Goal: Transaction & Acquisition: Obtain resource

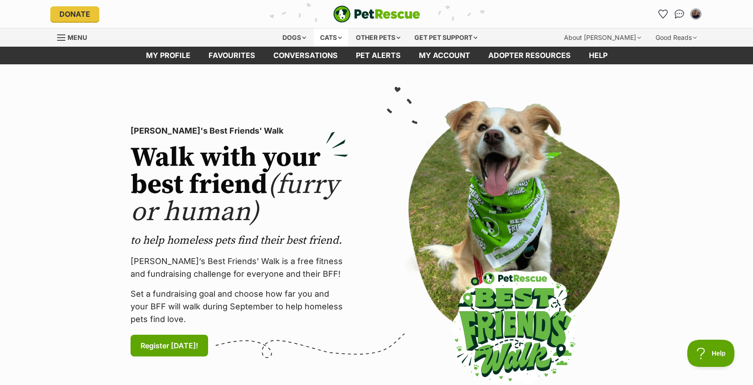
click at [324, 39] on div "Cats" at bounding box center [331, 38] width 34 height 18
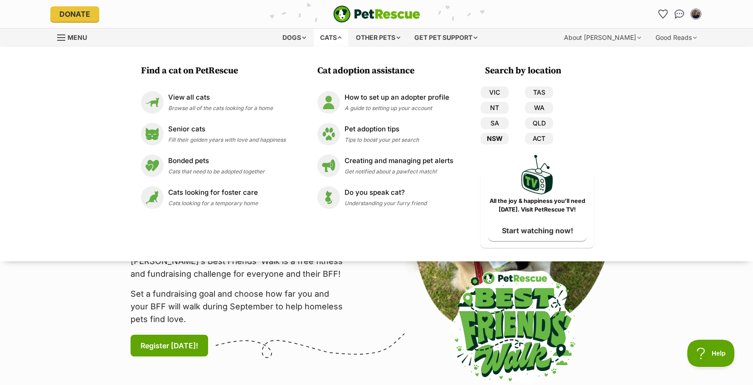
click at [497, 139] on link "NSW" at bounding box center [495, 139] width 28 height 12
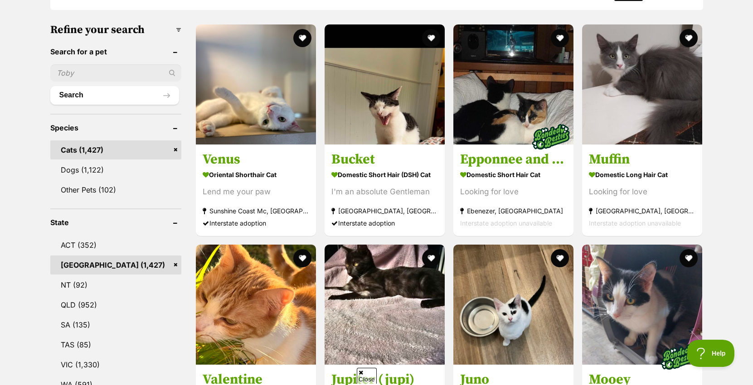
scroll to position [317, 0]
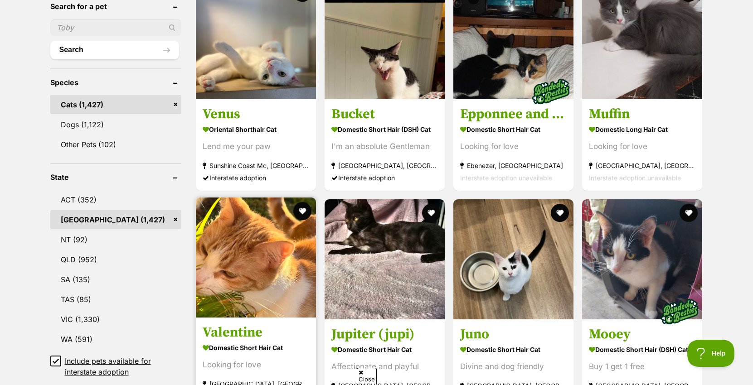
click at [244, 286] on img at bounding box center [256, 258] width 120 height 120
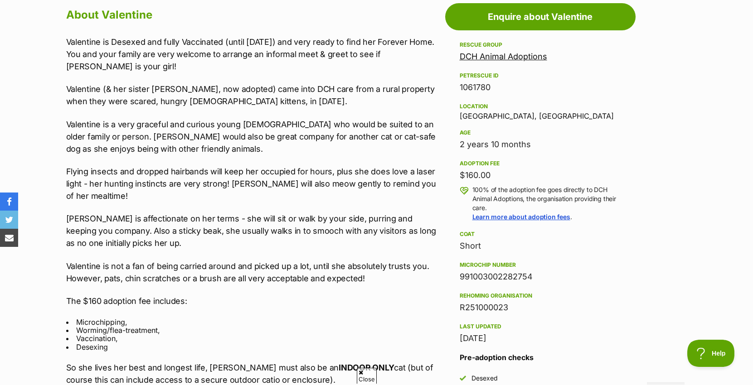
scroll to position [499, 0]
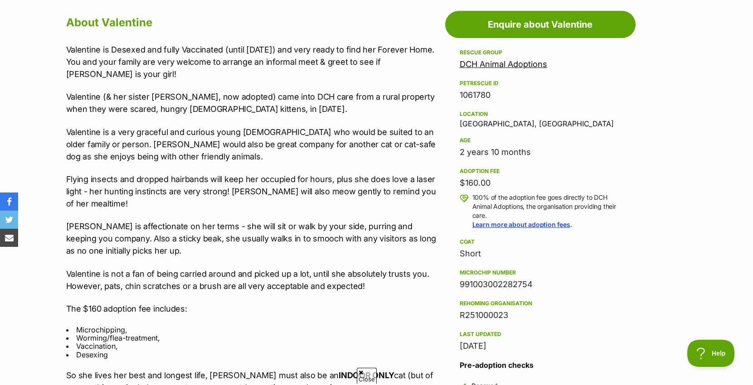
click at [499, 64] on link "DCH Animal Adoptions" at bounding box center [504, 64] width 88 height 10
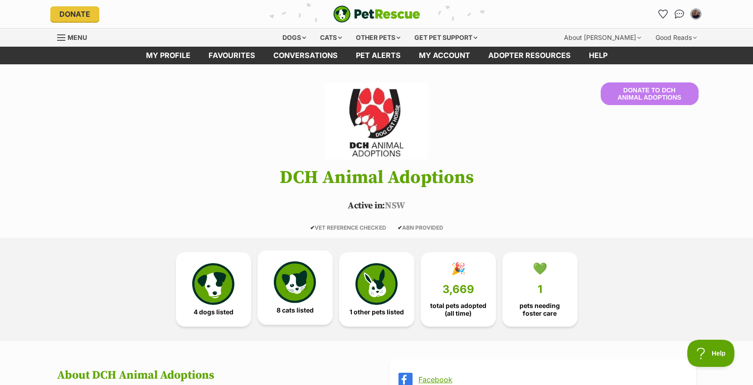
click at [294, 264] on img at bounding box center [295, 283] width 42 height 42
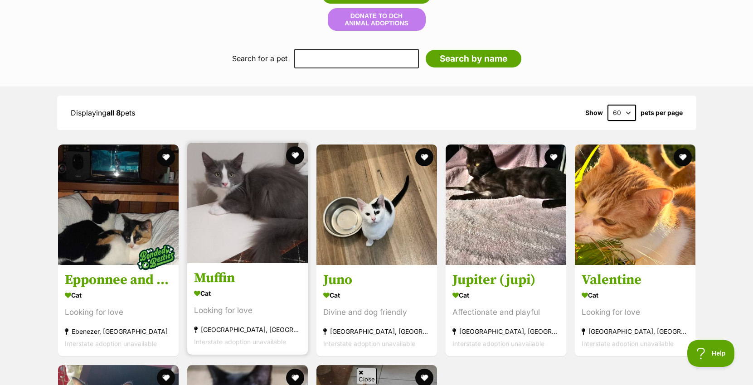
scroll to position [948, 0]
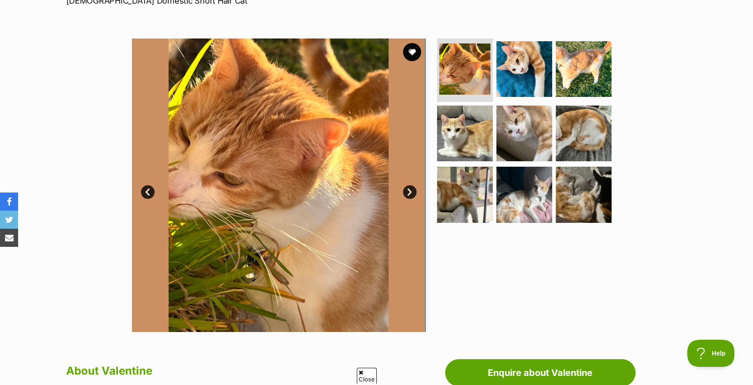
scroll to position [136, 0]
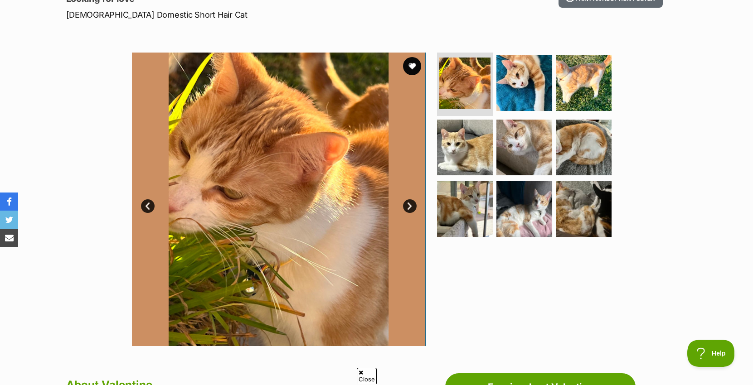
click at [270, 131] on img at bounding box center [279, 200] width 294 height 294
click at [412, 206] on link "Next" at bounding box center [410, 207] width 14 height 14
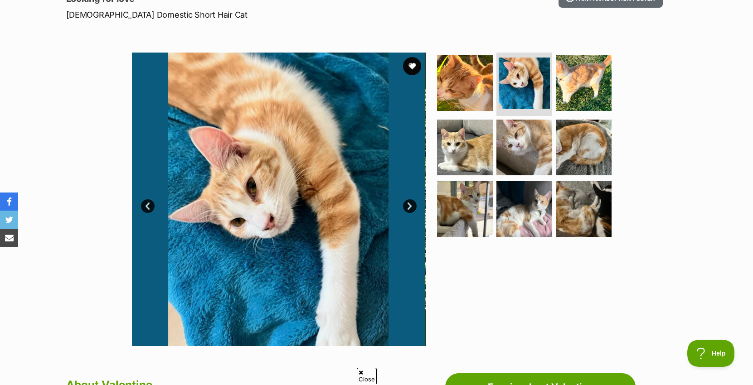
click at [412, 206] on link "Next" at bounding box center [410, 207] width 14 height 14
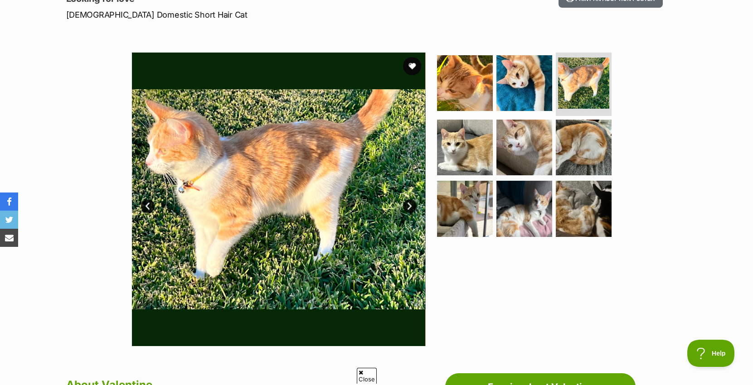
click at [412, 206] on link "Next" at bounding box center [410, 207] width 14 height 14
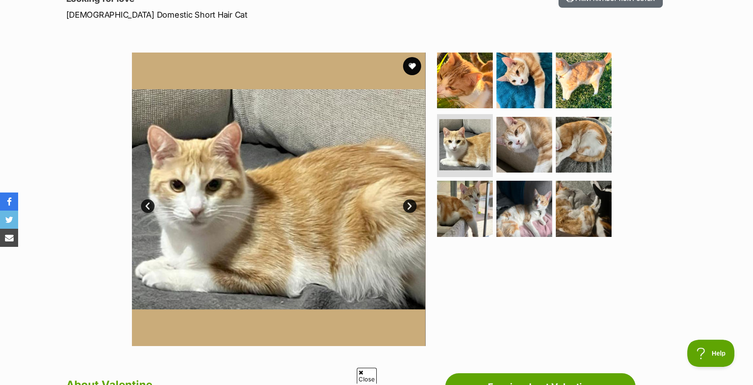
click at [412, 206] on link "Next" at bounding box center [410, 207] width 14 height 14
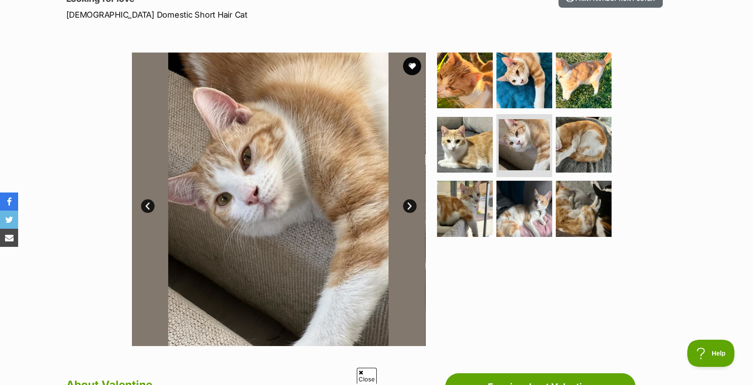
click at [412, 206] on link "Next" at bounding box center [410, 207] width 14 height 14
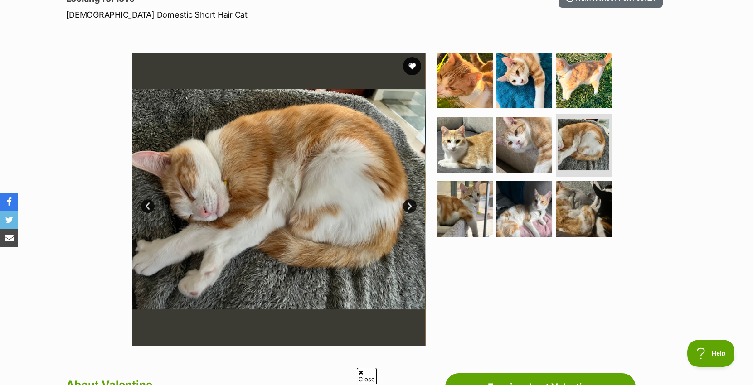
click at [412, 206] on link "Next" at bounding box center [410, 207] width 14 height 14
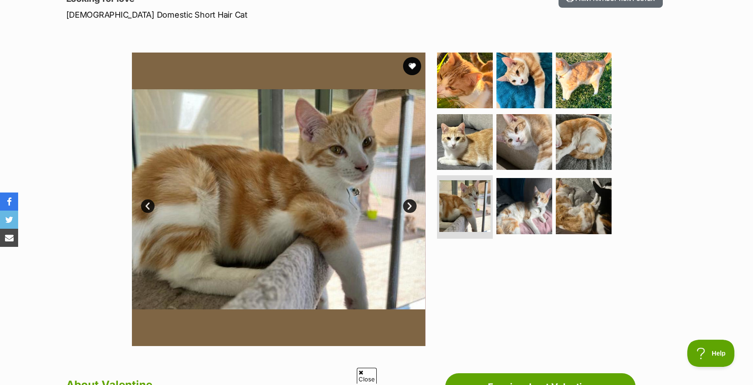
click at [412, 206] on link "Next" at bounding box center [410, 207] width 14 height 14
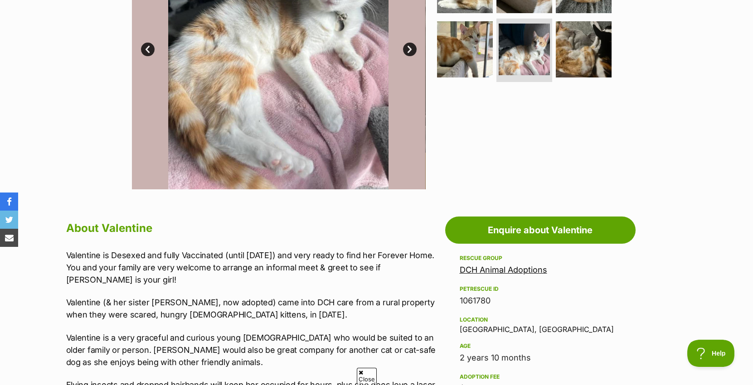
scroll to position [317, 0]
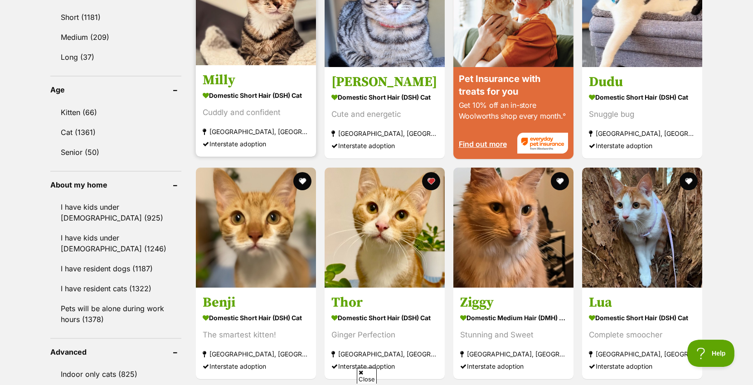
scroll to position [862, 0]
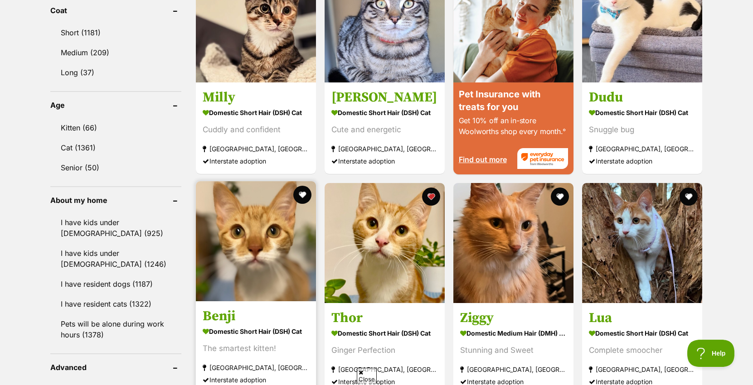
click at [261, 262] on img at bounding box center [256, 241] width 120 height 120
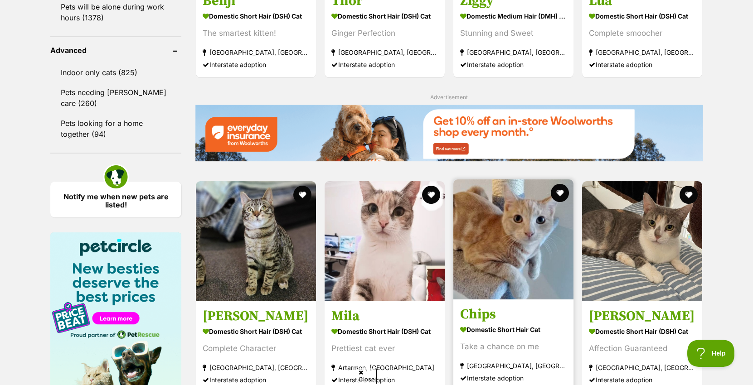
scroll to position [1224, 0]
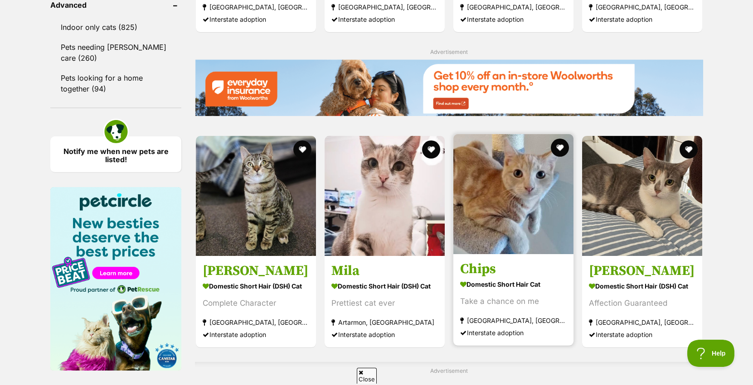
click at [529, 221] on img at bounding box center [513, 194] width 120 height 120
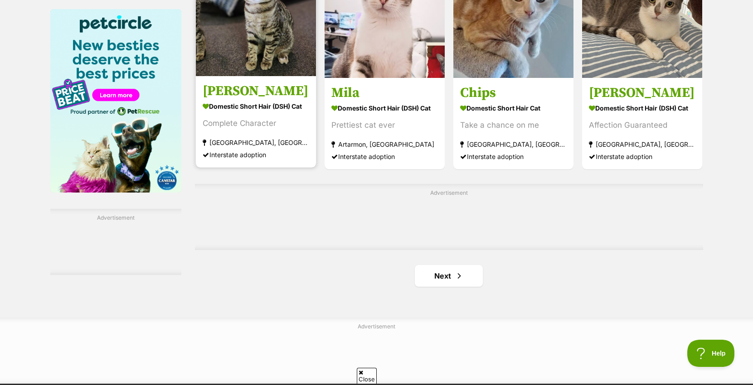
scroll to position [1406, 0]
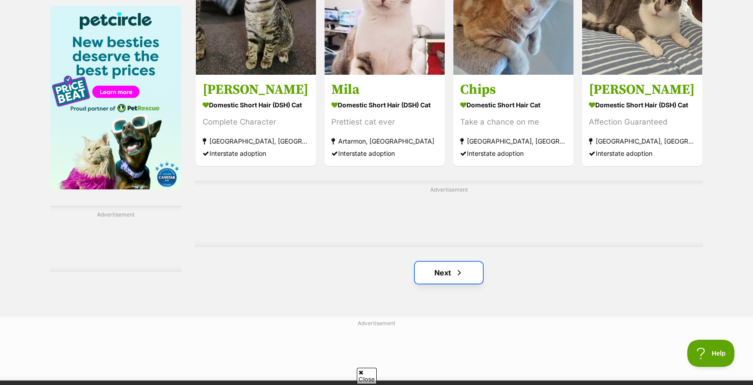
click at [442, 274] on link "Next" at bounding box center [449, 273] width 68 height 22
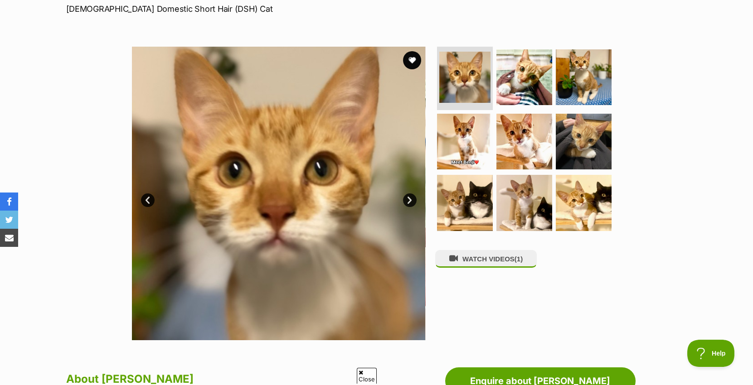
scroll to position [136, 0]
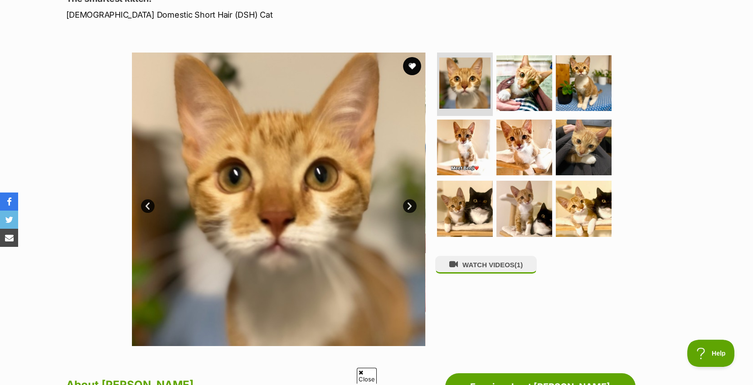
click at [322, 234] on img at bounding box center [279, 200] width 294 height 294
click at [406, 207] on link "Next" at bounding box center [410, 207] width 14 height 14
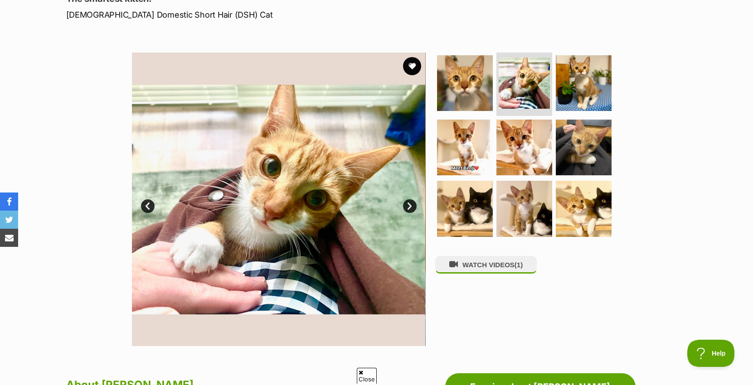
click at [406, 208] on link "Next" at bounding box center [410, 207] width 14 height 14
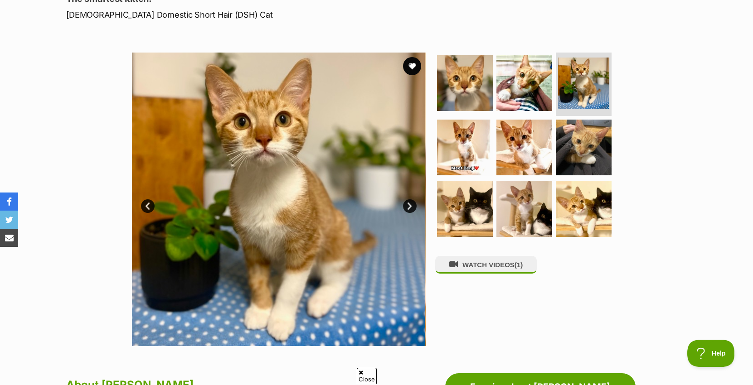
click at [406, 208] on link "Next" at bounding box center [410, 207] width 14 height 14
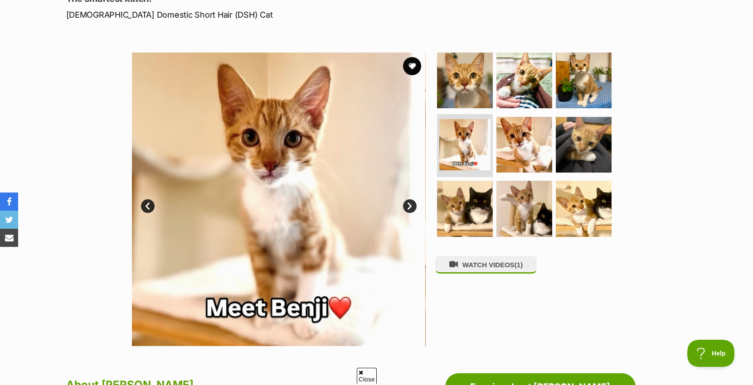
click at [406, 208] on link "Next" at bounding box center [410, 207] width 14 height 14
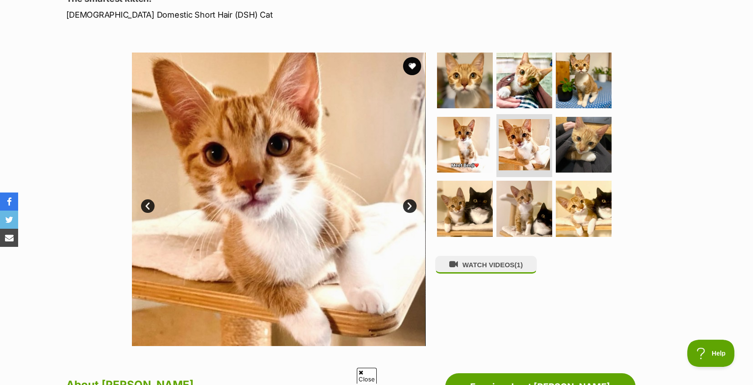
click at [406, 208] on link "Next" at bounding box center [410, 207] width 14 height 14
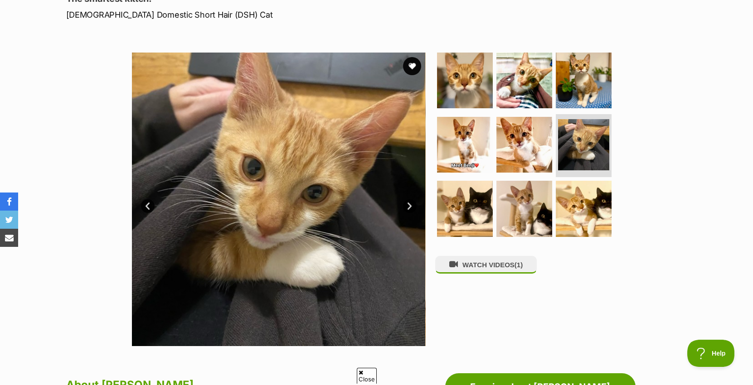
click at [406, 208] on link "Next" at bounding box center [410, 207] width 14 height 14
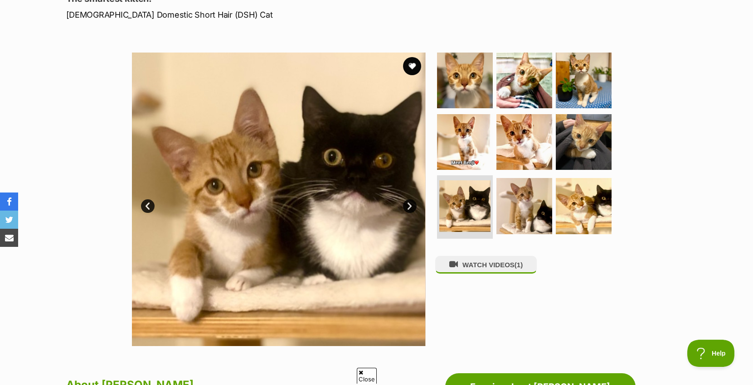
click at [404, 209] on link "Next" at bounding box center [410, 207] width 14 height 14
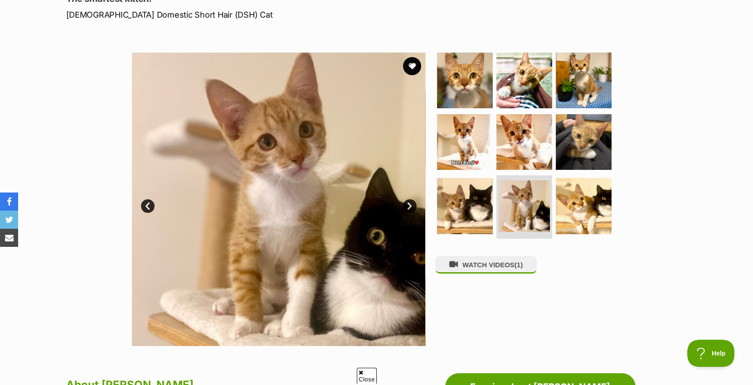
click at [404, 209] on link "Next" at bounding box center [410, 207] width 14 height 14
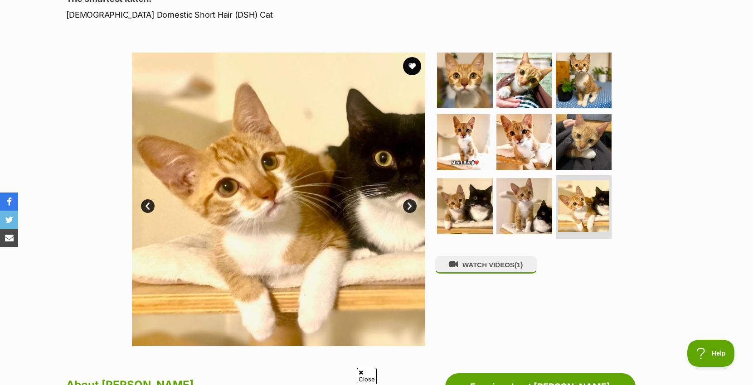
click at [404, 209] on link "Next" at bounding box center [410, 207] width 14 height 14
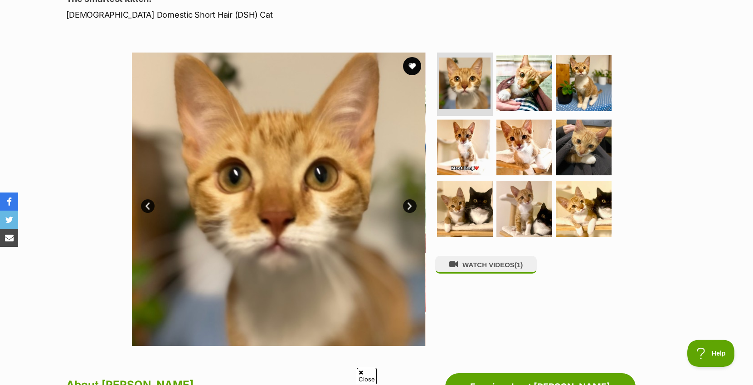
click at [404, 209] on link "Next" at bounding box center [410, 207] width 14 height 14
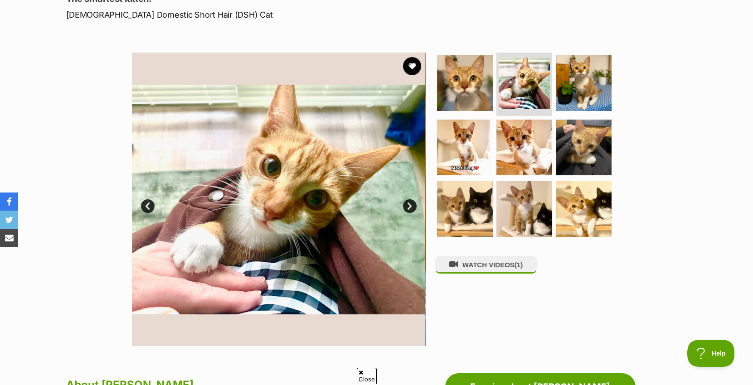
click at [404, 209] on link "Next" at bounding box center [410, 207] width 14 height 14
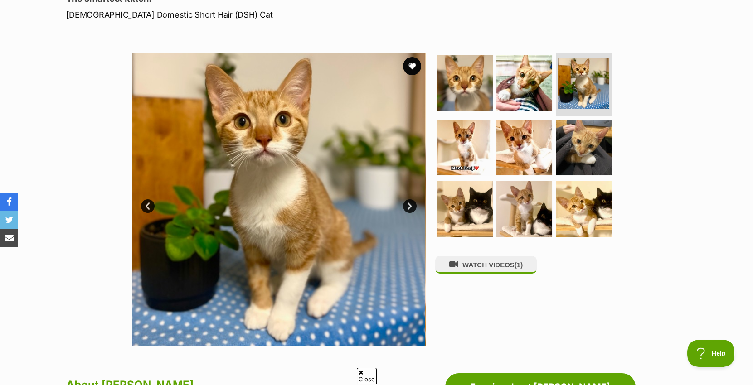
click at [404, 209] on link "Next" at bounding box center [410, 207] width 14 height 14
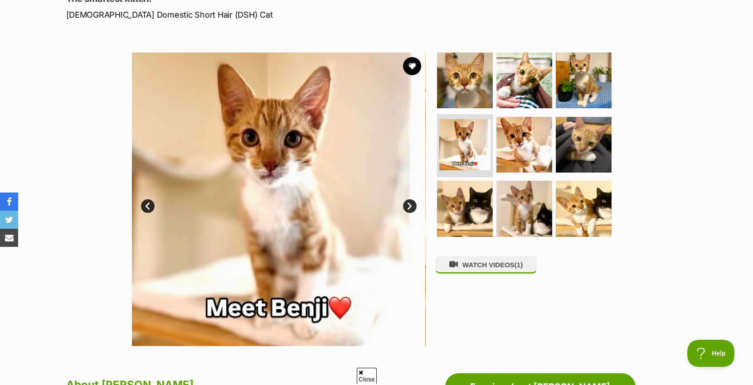
click at [404, 209] on link "Next" at bounding box center [410, 207] width 14 height 14
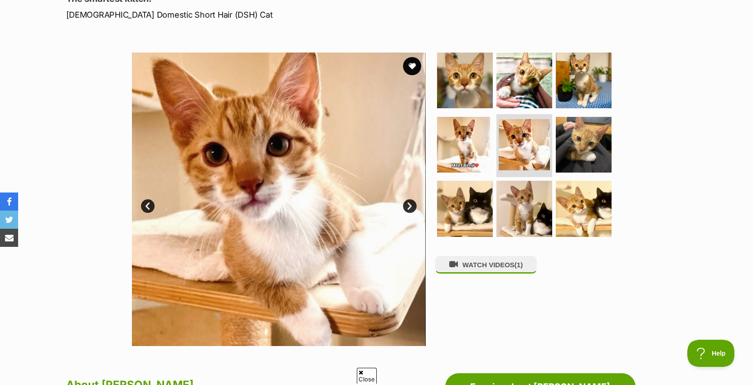
click at [404, 209] on link "Next" at bounding box center [410, 207] width 14 height 14
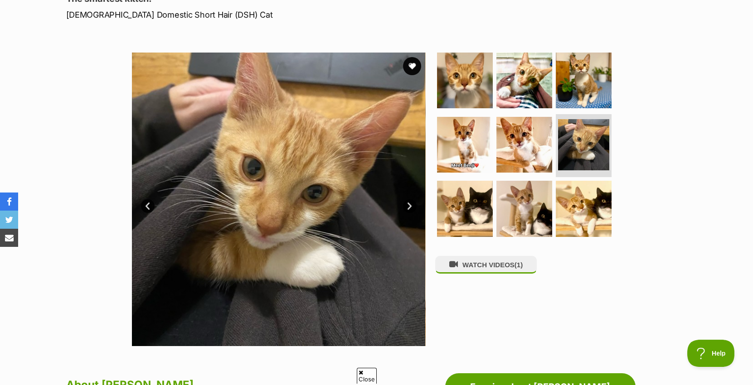
click at [404, 209] on link "Next" at bounding box center [410, 207] width 14 height 14
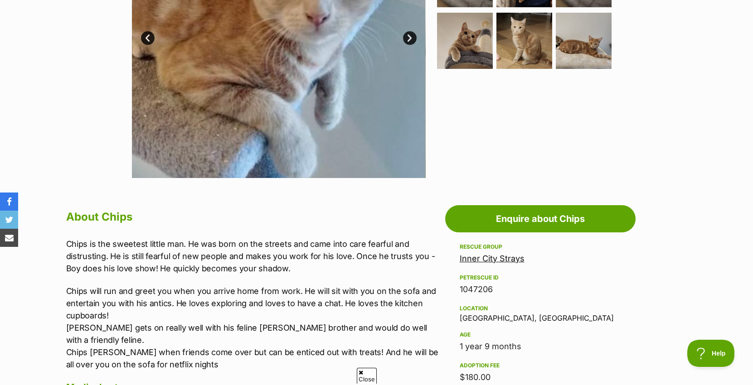
scroll to position [227, 0]
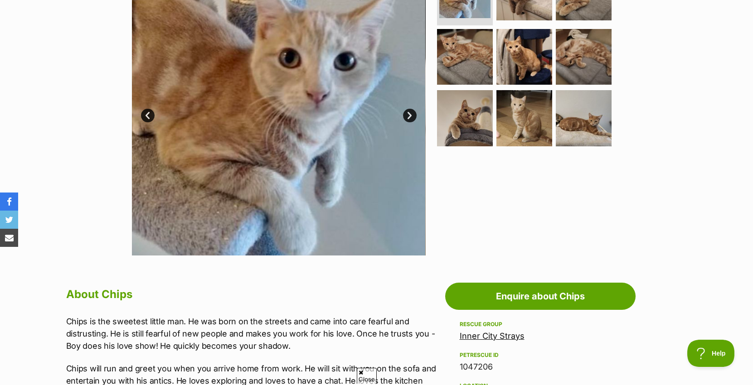
click at [409, 113] on link "Next" at bounding box center [410, 116] width 14 height 14
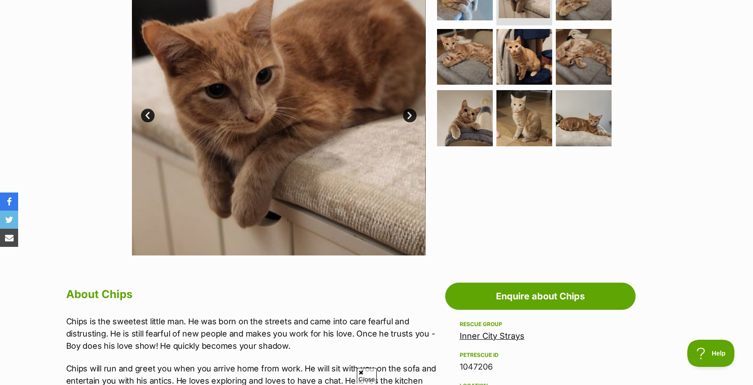
click at [409, 113] on link "Next" at bounding box center [410, 116] width 14 height 14
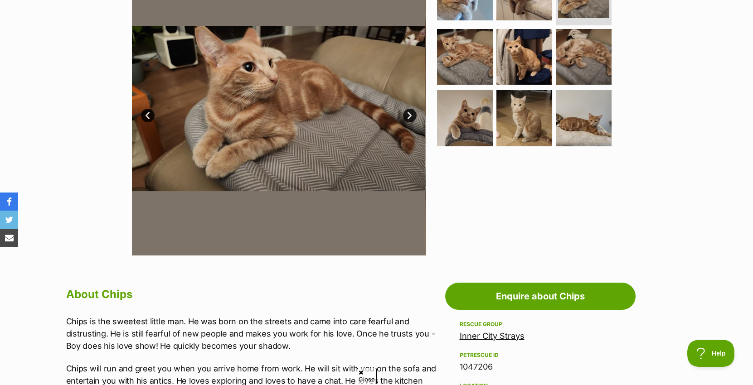
click at [409, 113] on link "Next" at bounding box center [410, 116] width 14 height 14
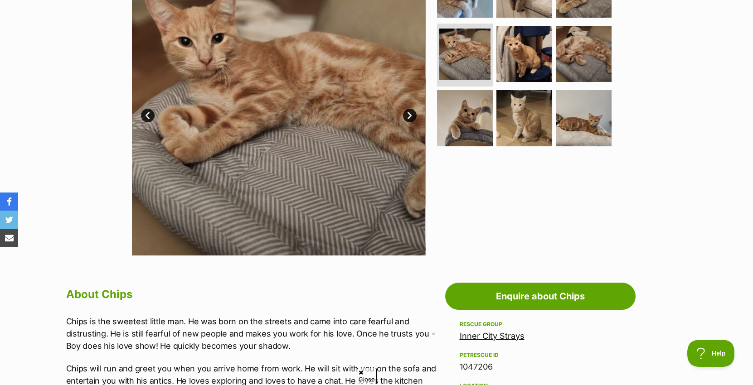
click at [409, 113] on link "Next" at bounding box center [410, 116] width 14 height 14
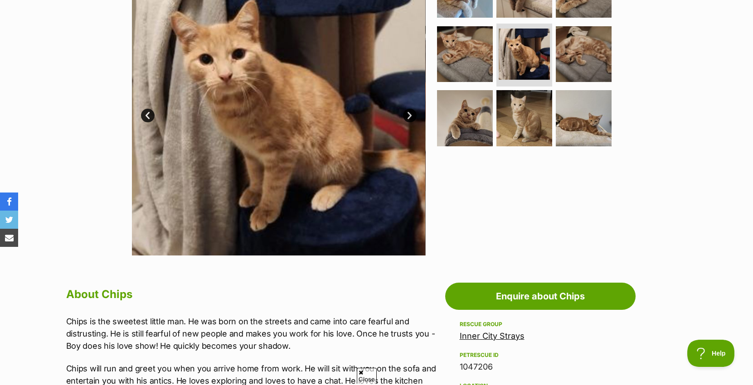
click at [409, 113] on link "Next" at bounding box center [410, 116] width 14 height 14
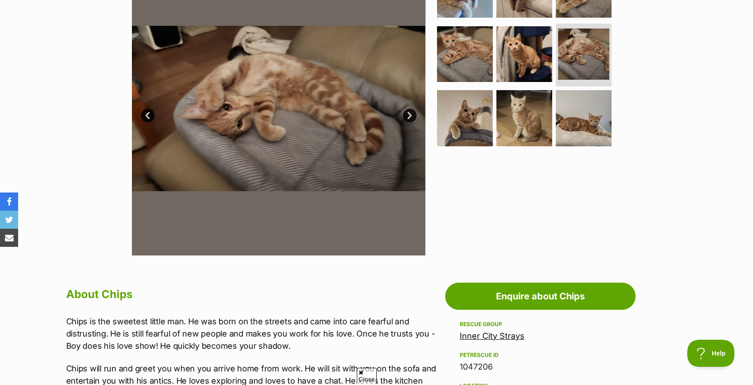
click at [409, 113] on link "Next" at bounding box center [410, 116] width 14 height 14
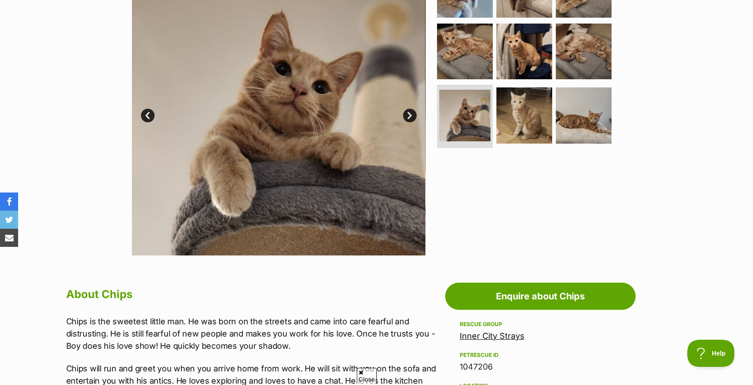
click at [409, 113] on link "Next" at bounding box center [410, 116] width 14 height 14
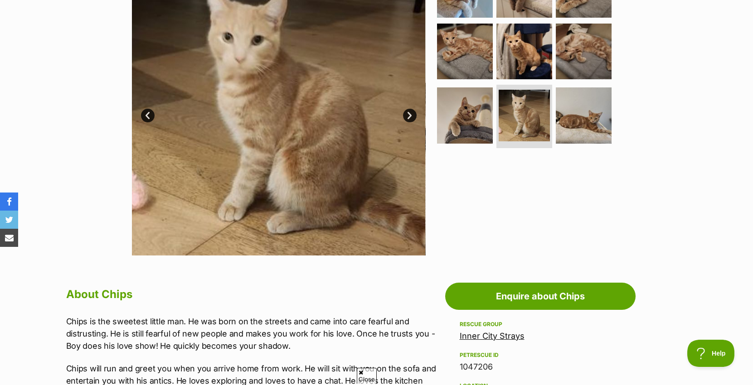
click at [409, 113] on link "Next" at bounding box center [410, 116] width 14 height 14
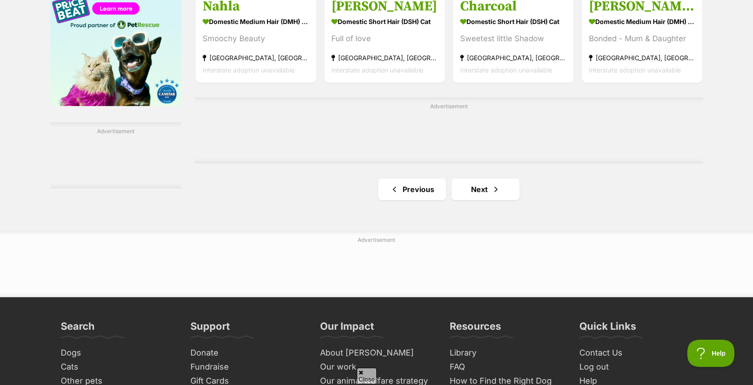
scroll to position [1542, 0]
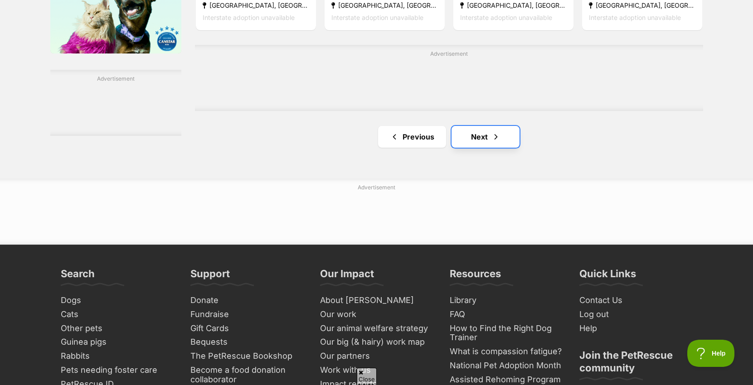
click at [477, 146] on link "Next" at bounding box center [486, 137] width 68 height 22
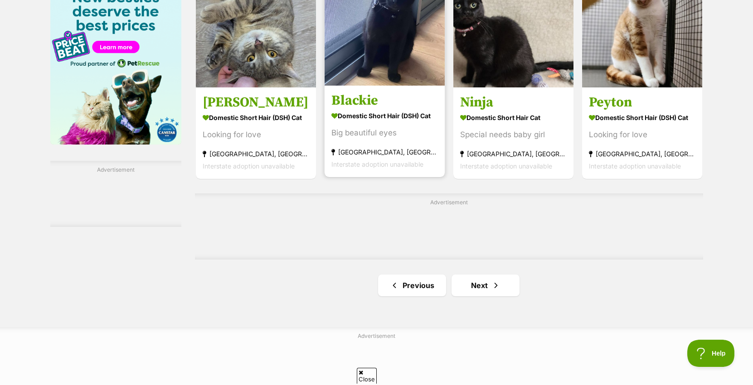
scroll to position [1451, 0]
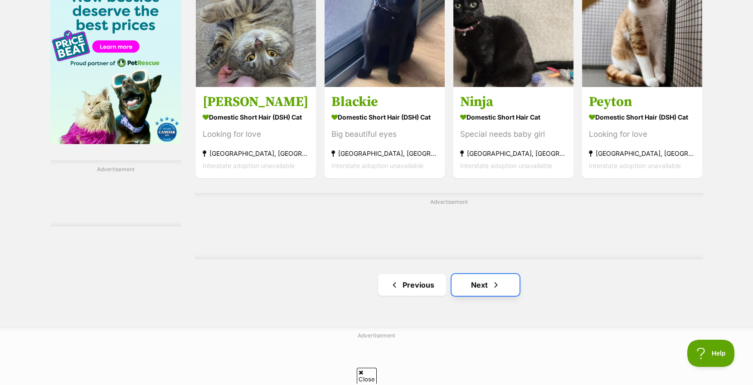
click at [472, 280] on link "Next" at bounding box center [486, 285] width 68 height 22
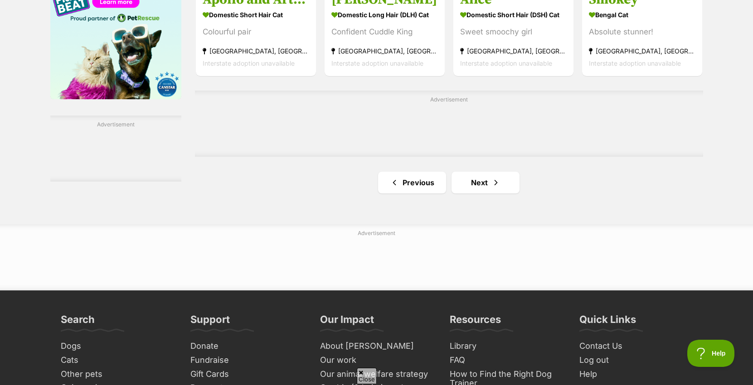
scroll to position [1496, 0]
click at [478, 190] on link "Next" at bounding box center [486, 182] width 68 height 22
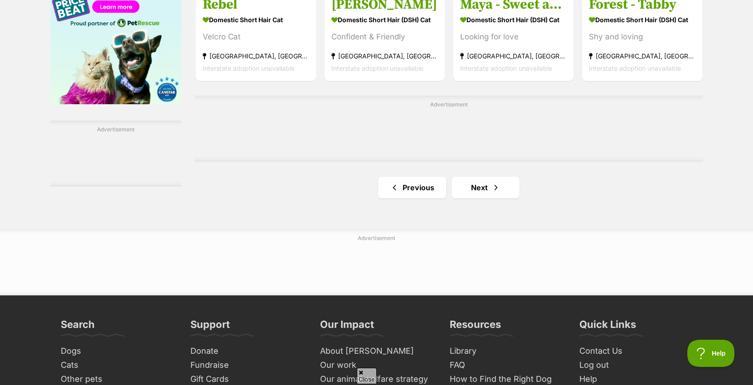
scroll to position [1496, 0]
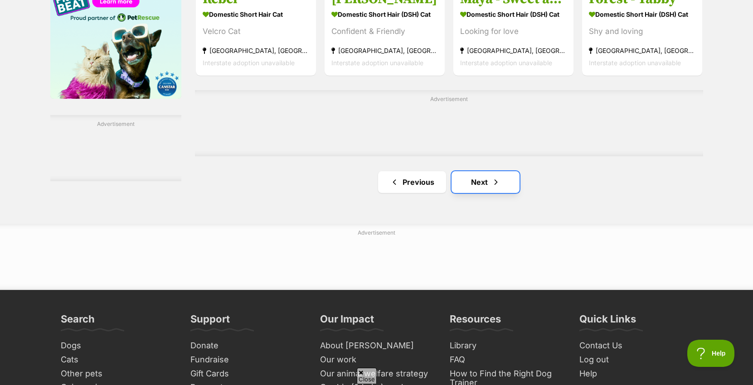
click at [471, 189] on link "Next" at bounding box center [486, 182] width 68 height 22
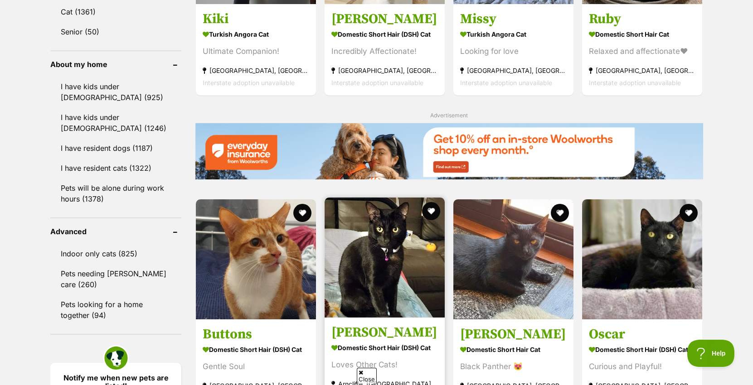
scroll to position [1043, 0]
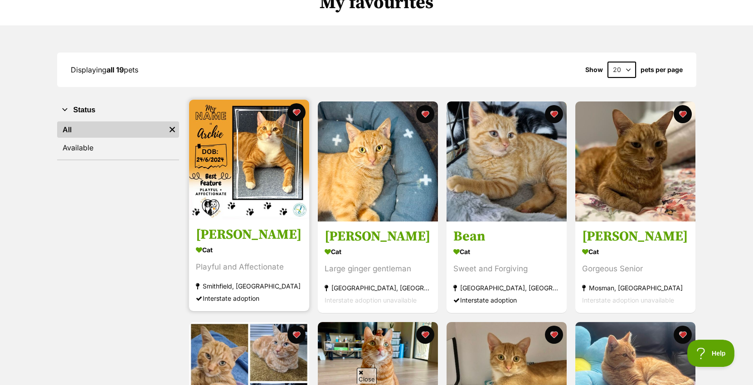
scroll to position [91, 0]
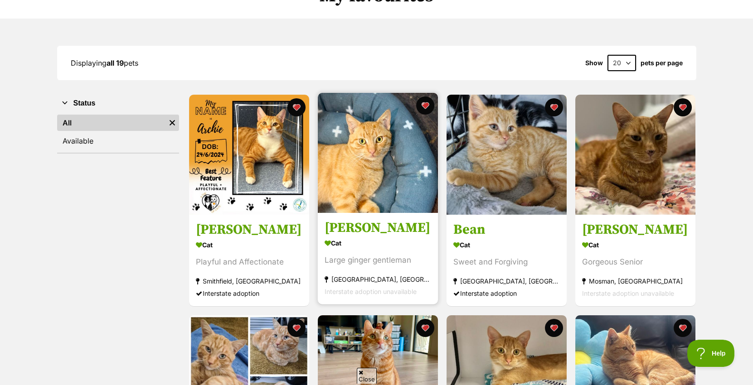
click at [361, 204] on img at bounding box center [378, 153] width 120 height 120
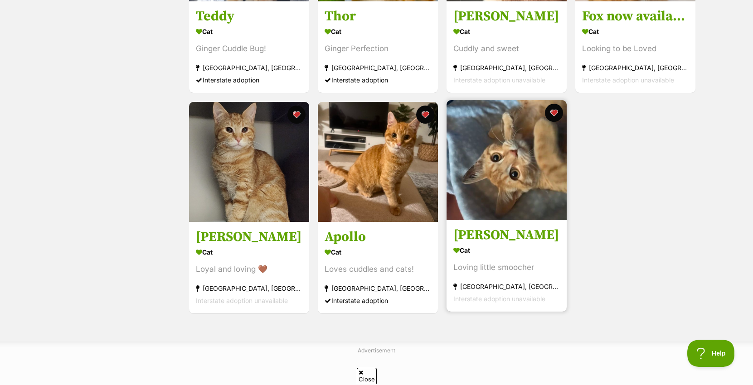
scroll to position [1043, 0]
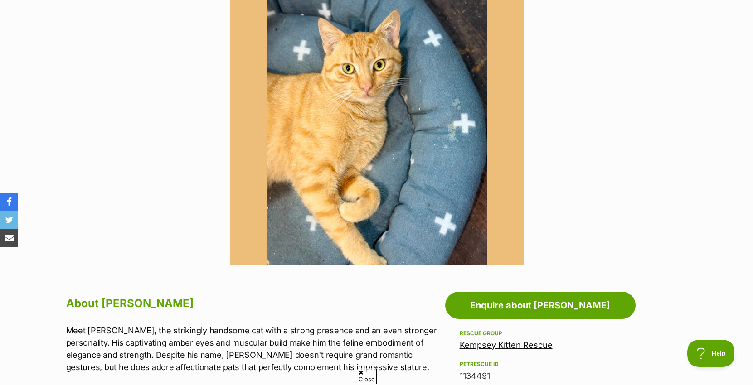
scroll to position [181, 0]
